Goal: Transaction & Acquisition: Purchase product/service

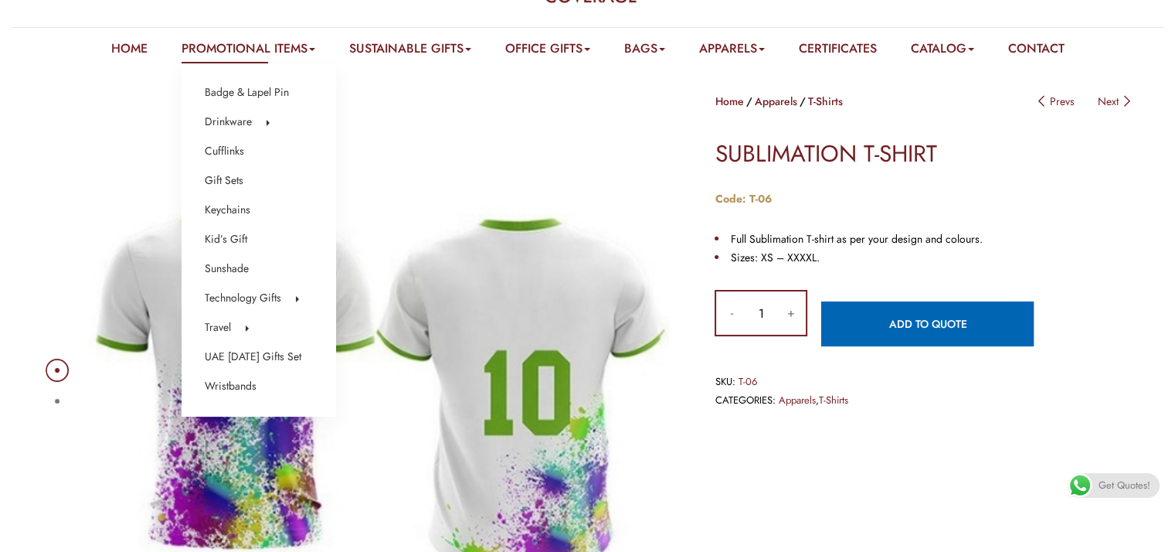
scroll to position [155, 0]
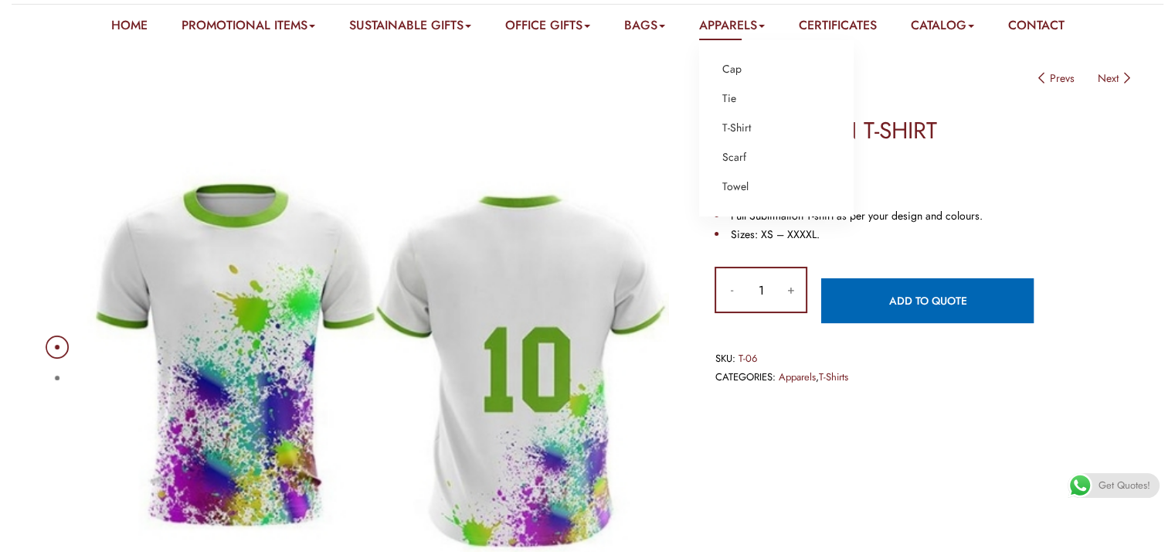
click at [720, 25] on link "Apparels" at bounding box center [732, 28] width 66 height 24
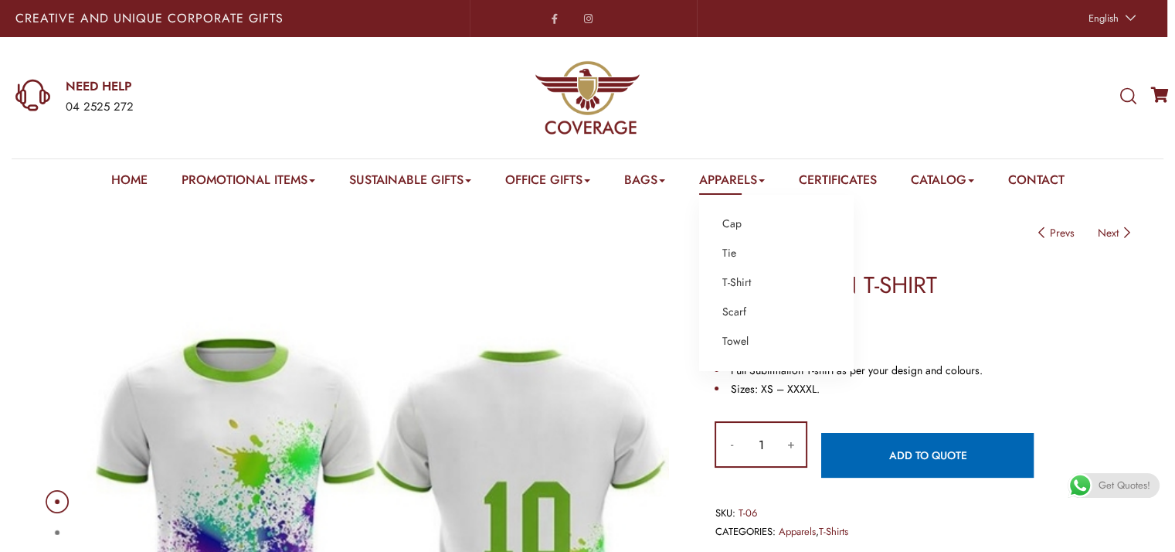
click at [735, 175] on link "Apparels" at bounding box center [732, 183] width 66 height 24
click at [742, 274] on link "T-Shirt" at bounding box center [737, 283] width 29 height 20
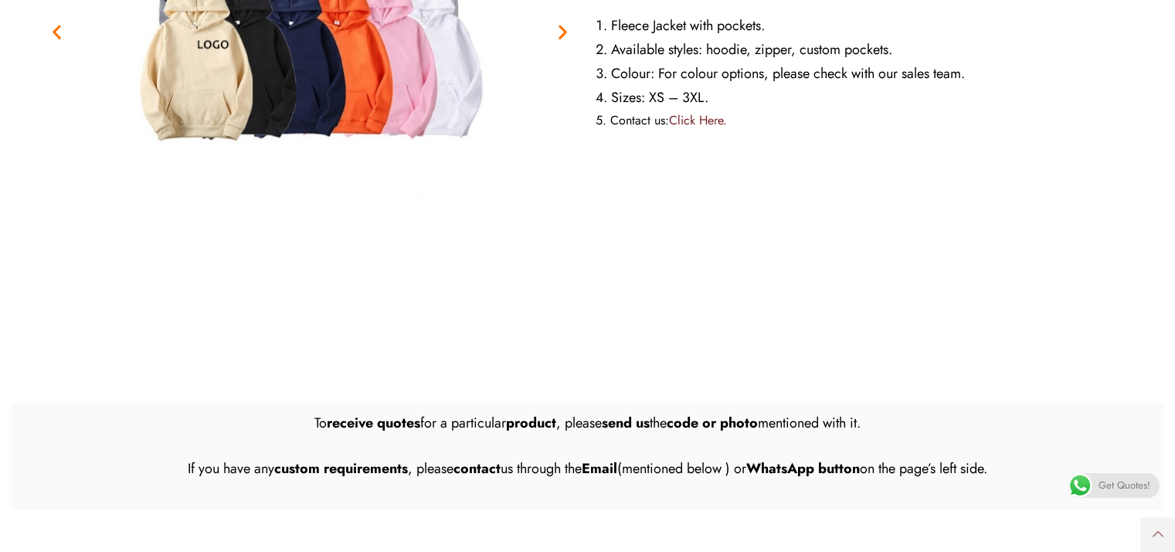
scroll to position [2485, 0]
